Goal: Transaction & Acquisition: Purchase product/service

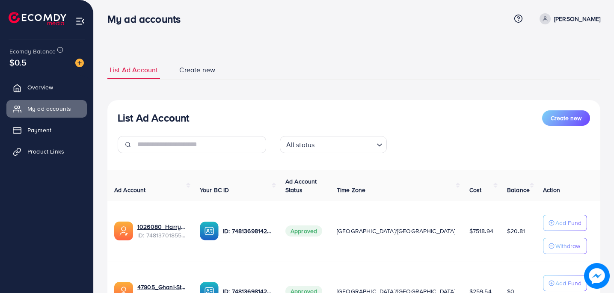
scroll to position [37, 0]
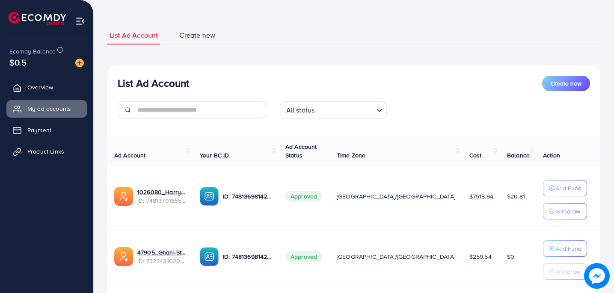
click at [77, 64] on img at bounding box center [79, 63] width 9 height 9
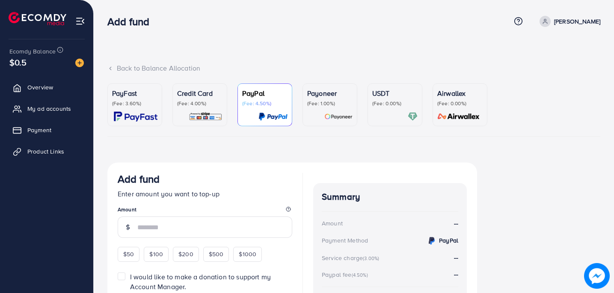
click at [132, 117] on img at bounding box center [136, 117] width 44 height 10
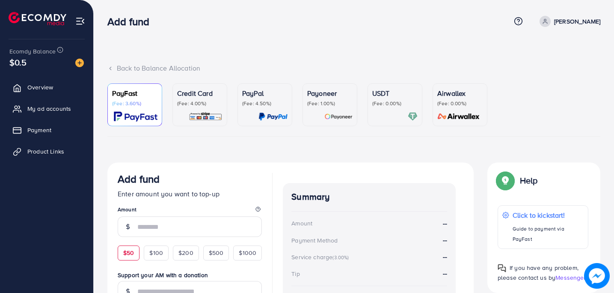
click at [131, 254] on span "$50" at bounding box center [128, 253] width 11 height 9
type input "**"
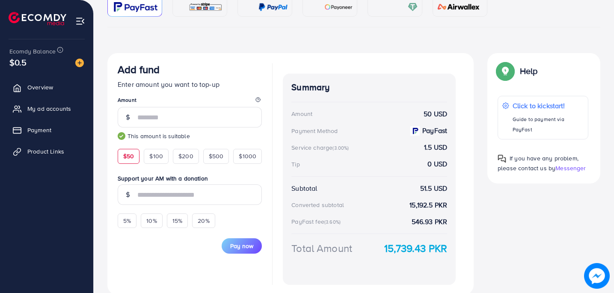
scroll to position [143, 0]
